Goal: Check status: Check status

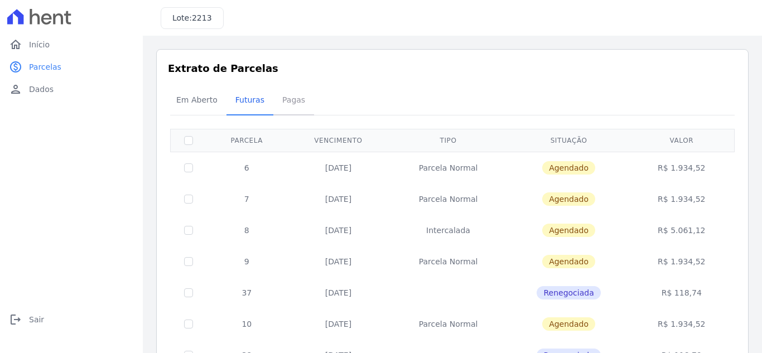
click at [281, 98] on span "Pagas" at bounding box center [294, 100] width 36 height 22
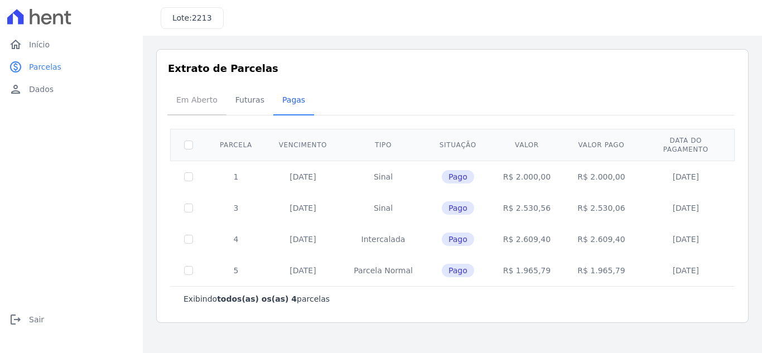
click at [204, 98] on span "Em Aberto" at bounding box center [197, 100] width 55 height 22
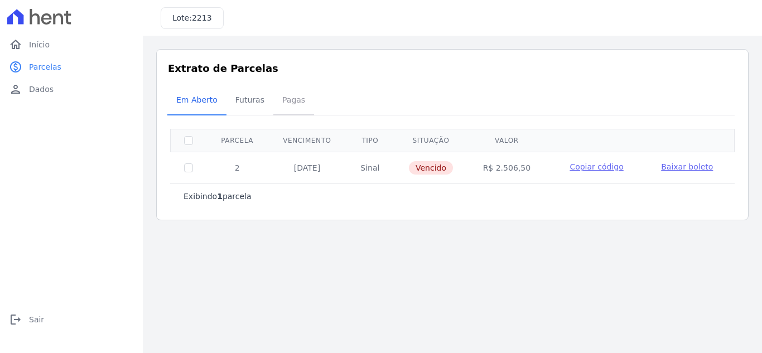
click at [286, 104] on span "Pagas" at bounding box center [294, 100] width 36 height 22
